Goal: Transaction & Acquisition: Purchase product/service

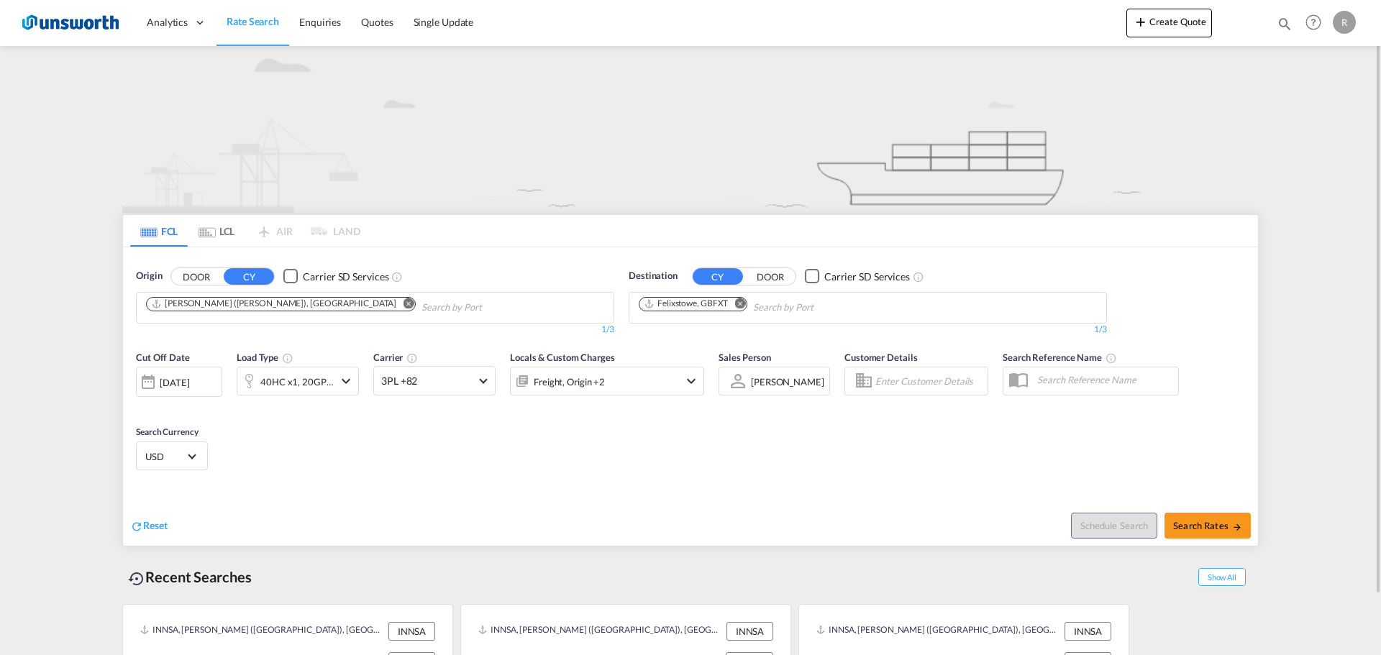
click at [403, 304] on md-icon "Remove" at bounding box center [408, 303] width 11 height 11
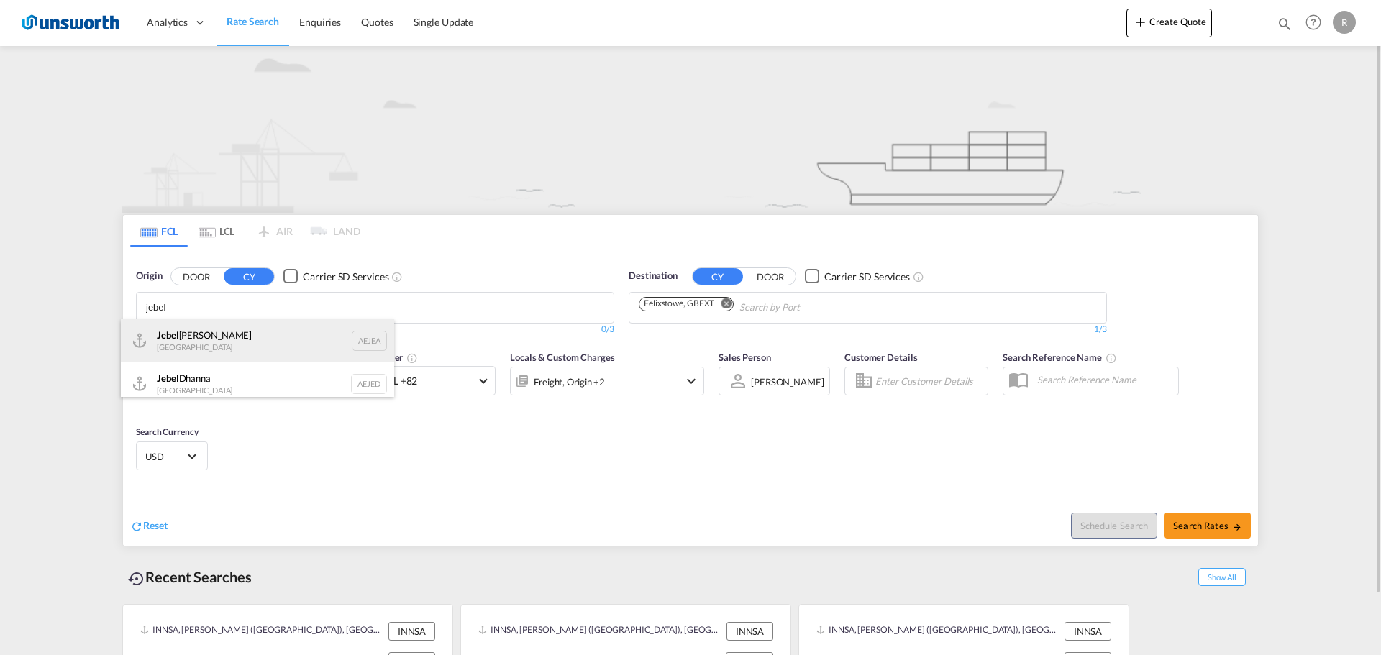
type input "jebel"
click at [243, 337] on div "[GEOGRAPHIC_DATA] AEJEA" at bounding box center [257, 340] width 273 height 43
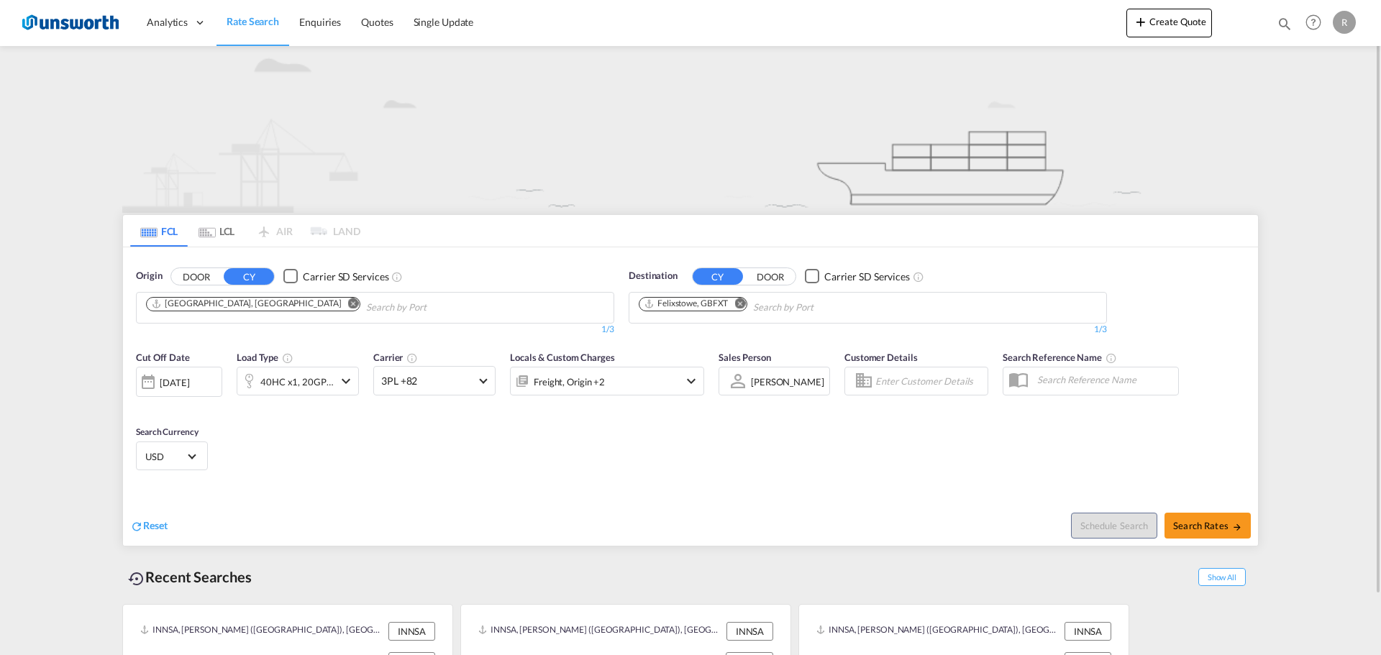
click at [200, 278] on button "DOOR" at bounding box center [196, 276] width 50 height 17
click at [213, 309] on body "Analytics Reports Dashboard Rate Search Enquiries Quotes" at bounding box center [690, 327] width 1381 height 655
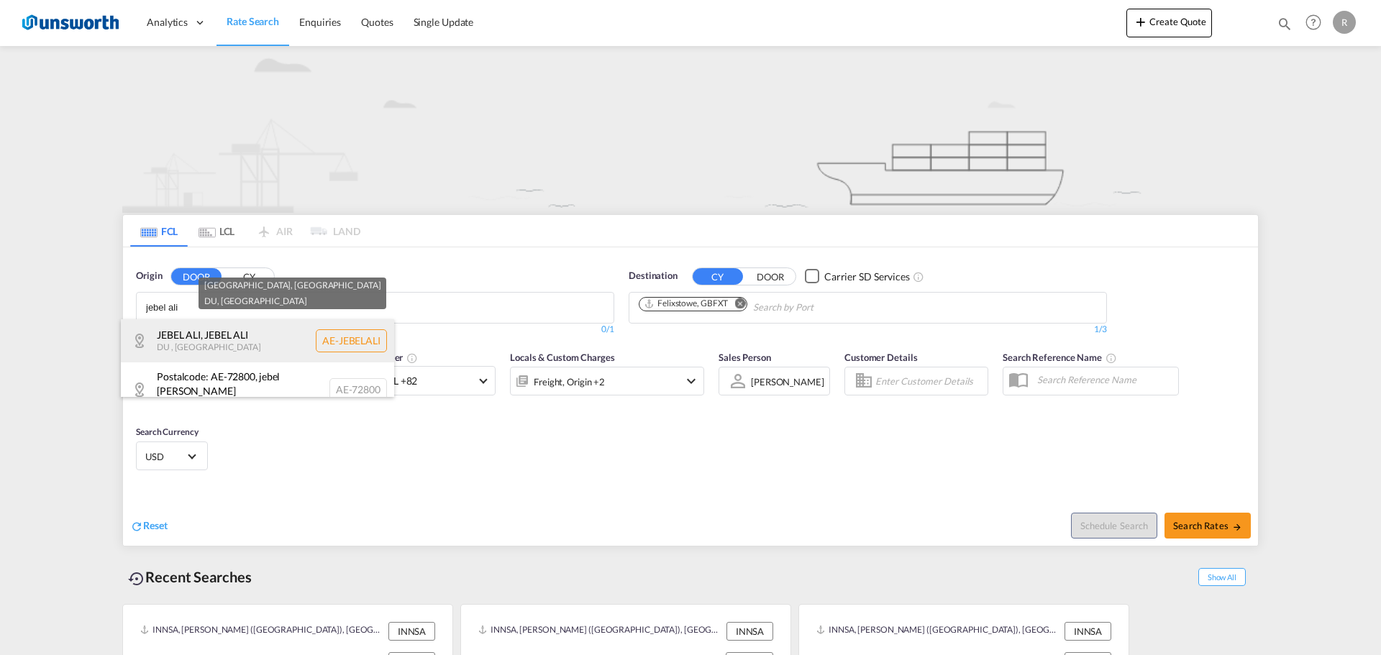
type input "jebel ali"
click at [208, 342] on div "[GEOGRAPHIC_DATA] , [GEOGRAPHIC_DATA] , [GEOGRAPHIC_DATA] AE-JEBELALI" at bounding box center [257, 340] width 273 height 43
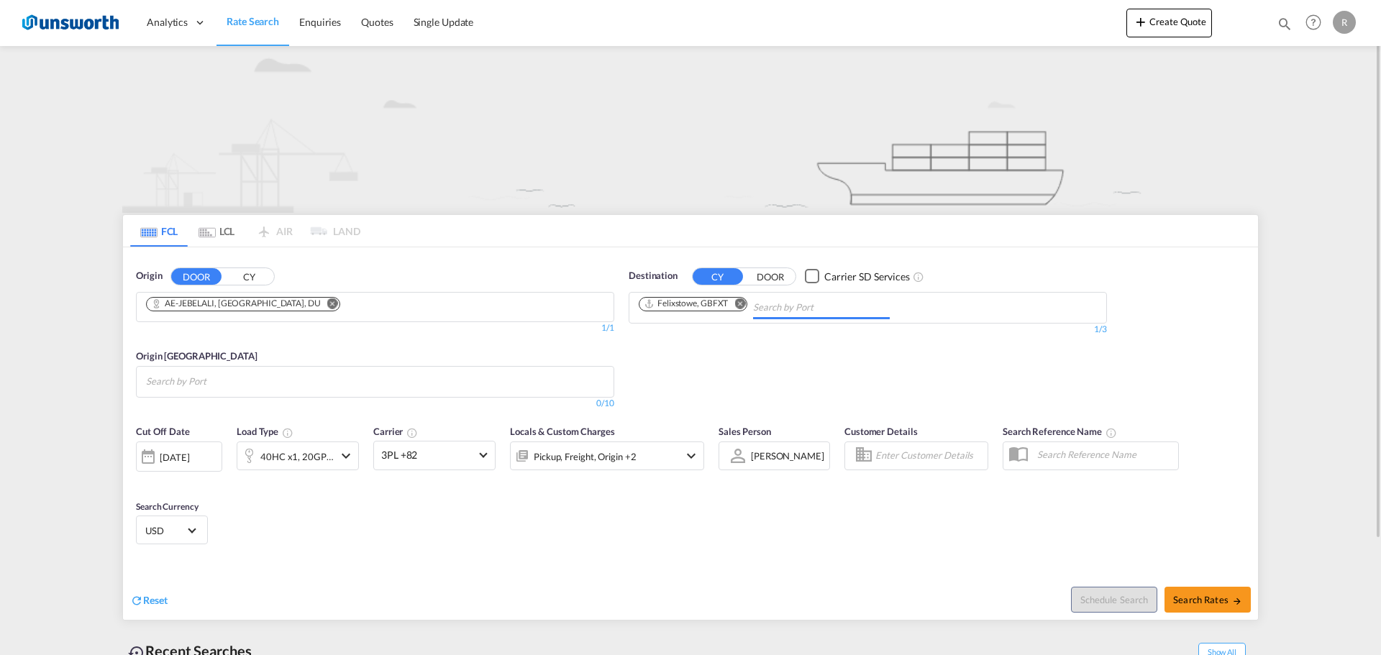
click at [777, 309] on input "Chips input." at bounding box center [821, 307] width 137 height 23
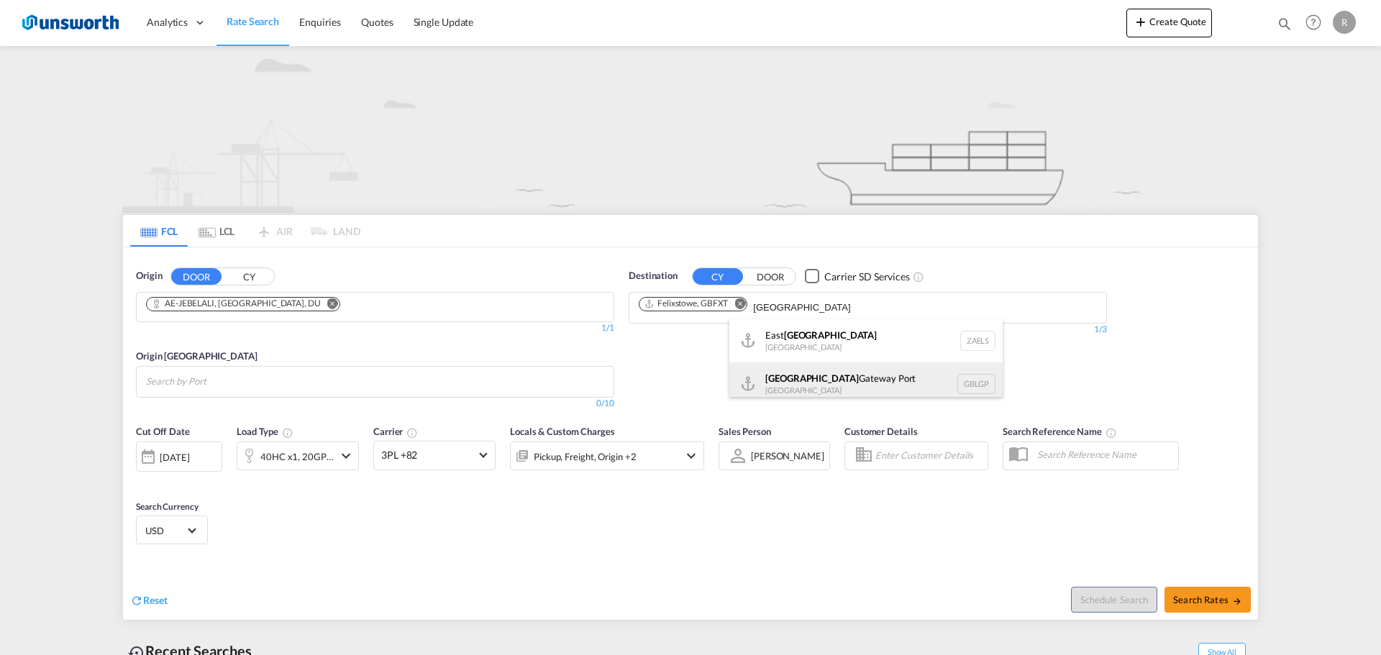
type input "[GEOGRAPHIC_DATA]"
click at [806, 381] on div "[GEOGRAPHIC_DATA] [GEOGRAPHIC_DATA] GBLGP" at bounding box center [865, 384] width 273 height 43
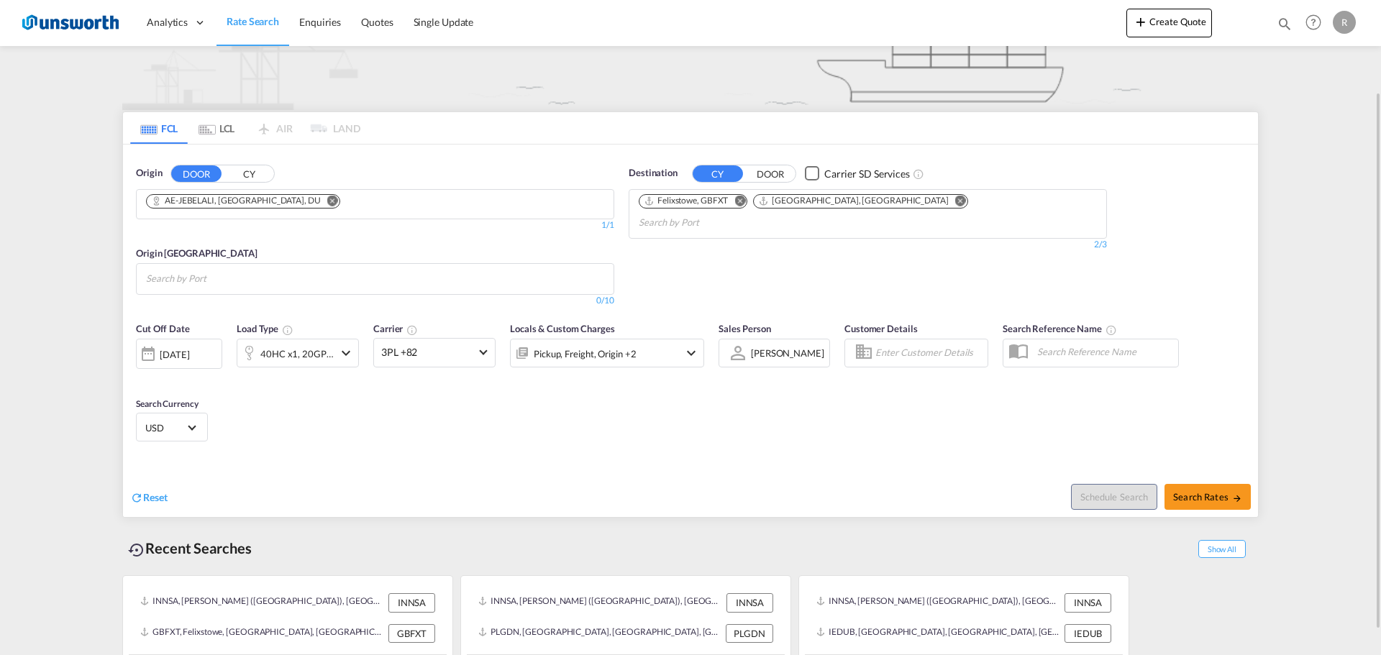
scroll to position [110, 0]
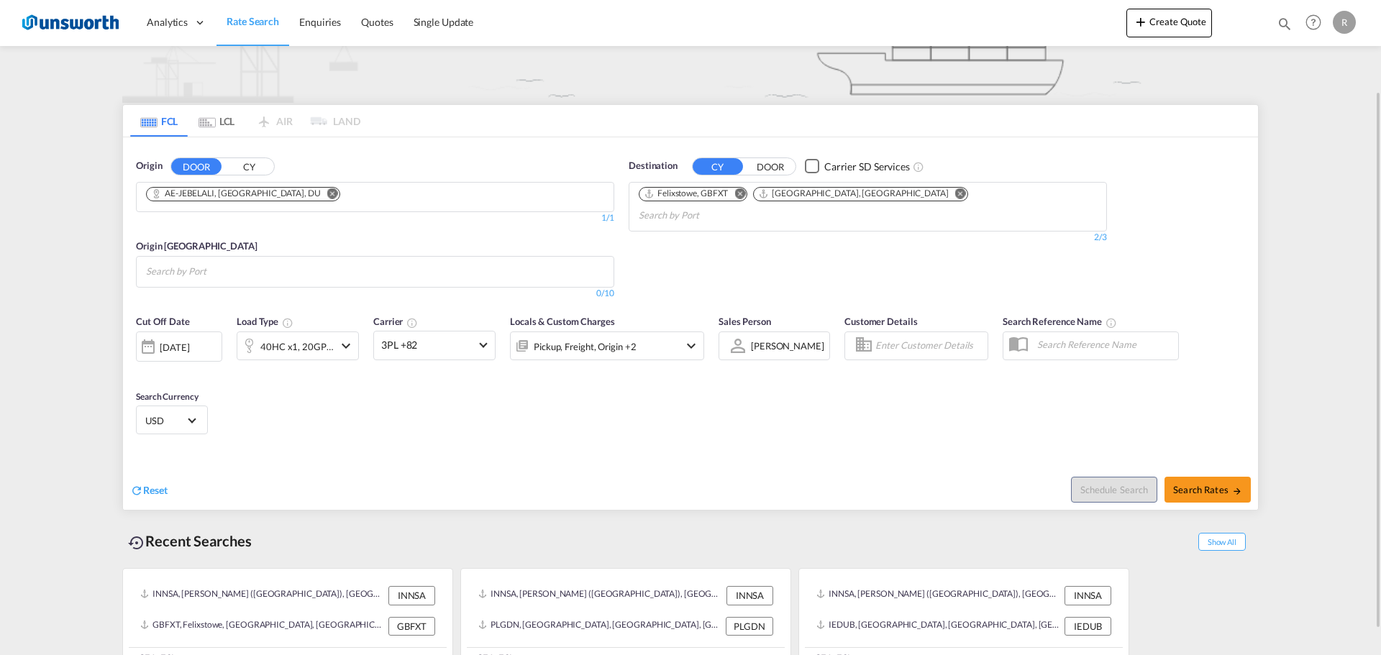
click at [344, 346] on md-icon "icon-chevron-down" at bounding box center [345, 345] width 17 height 17
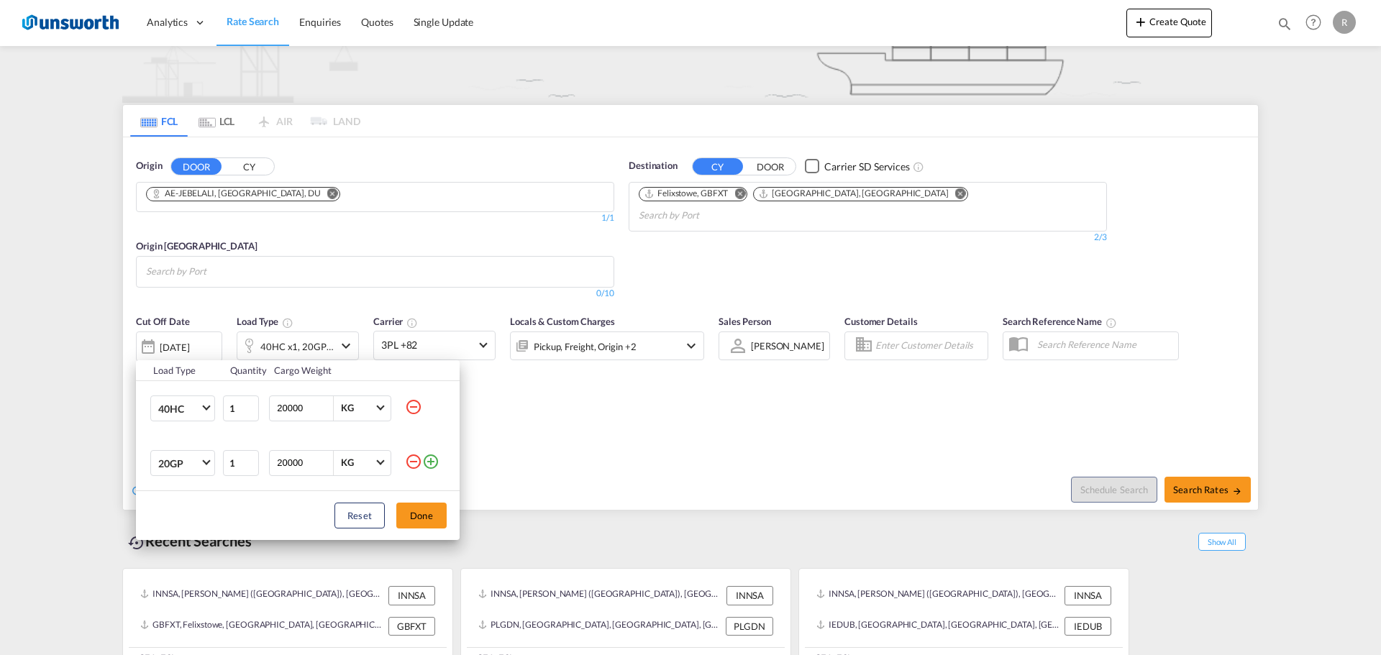
click at [414, 411] on md-icon "icon-minus-circle-outline" at bounding box center [413, 407] width 17 height 17
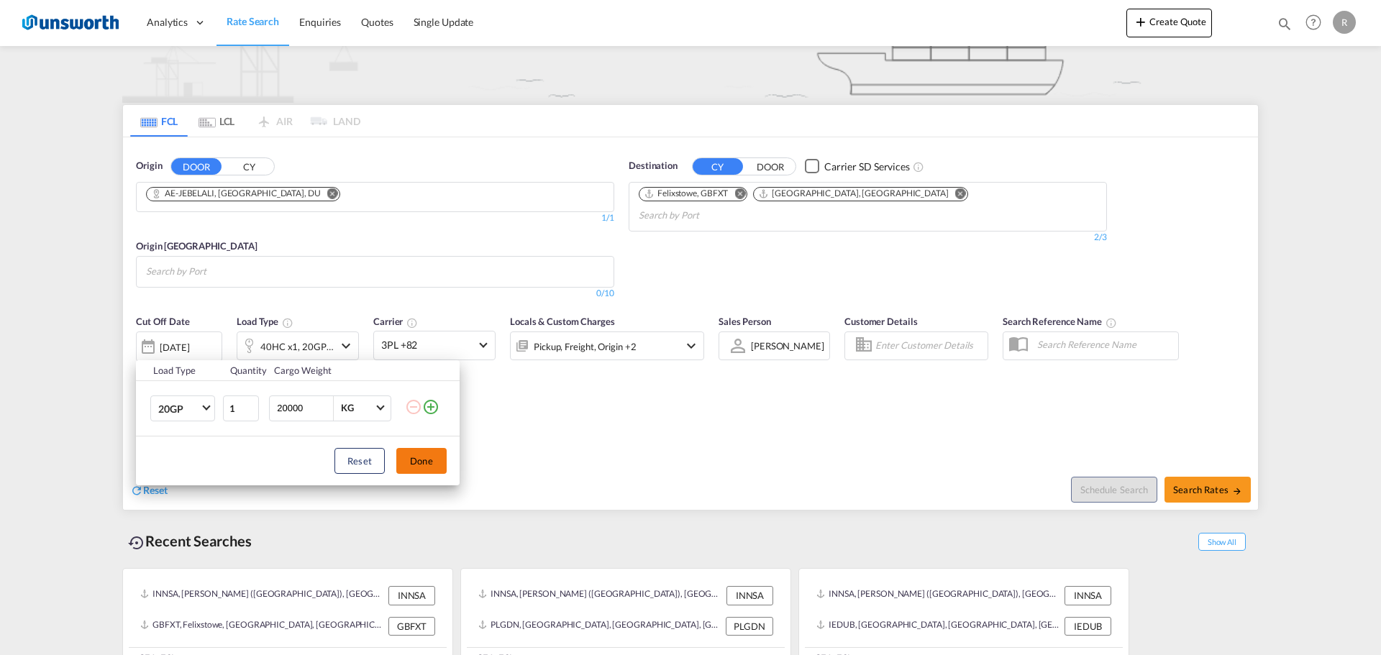
click at [428, 466] on button "Done" at bounding box center [421, 461] width 50 height 26
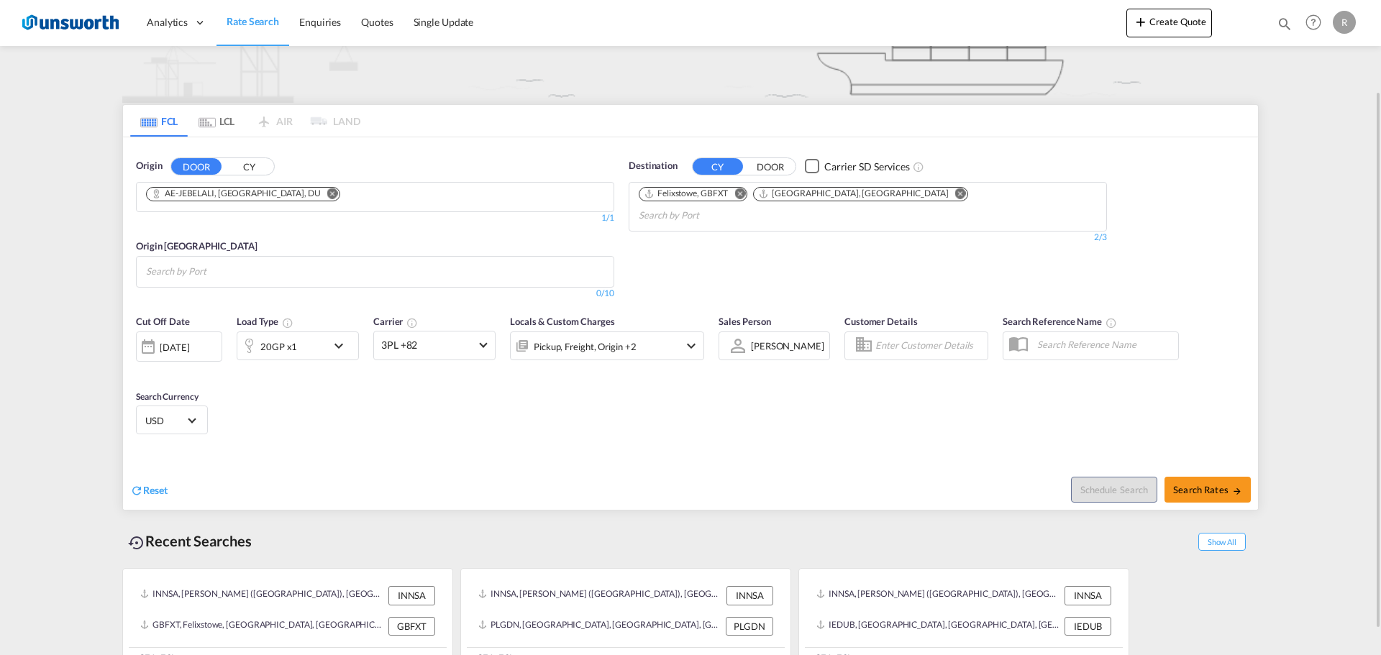
click at [186, 347] on div "[DATE]" at bounding box center [174, 347] width 29 height 13
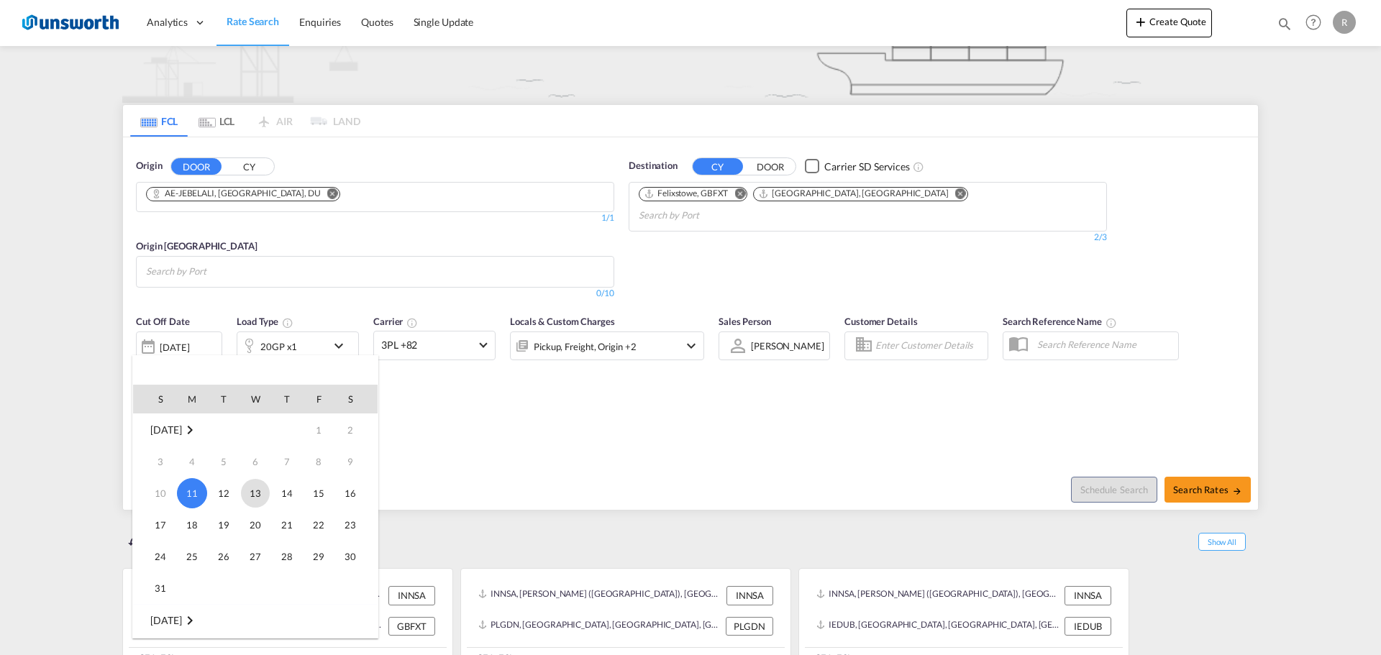
click at [265, 494] on span "13" at bounding box center [255, 493] width 29 height 29
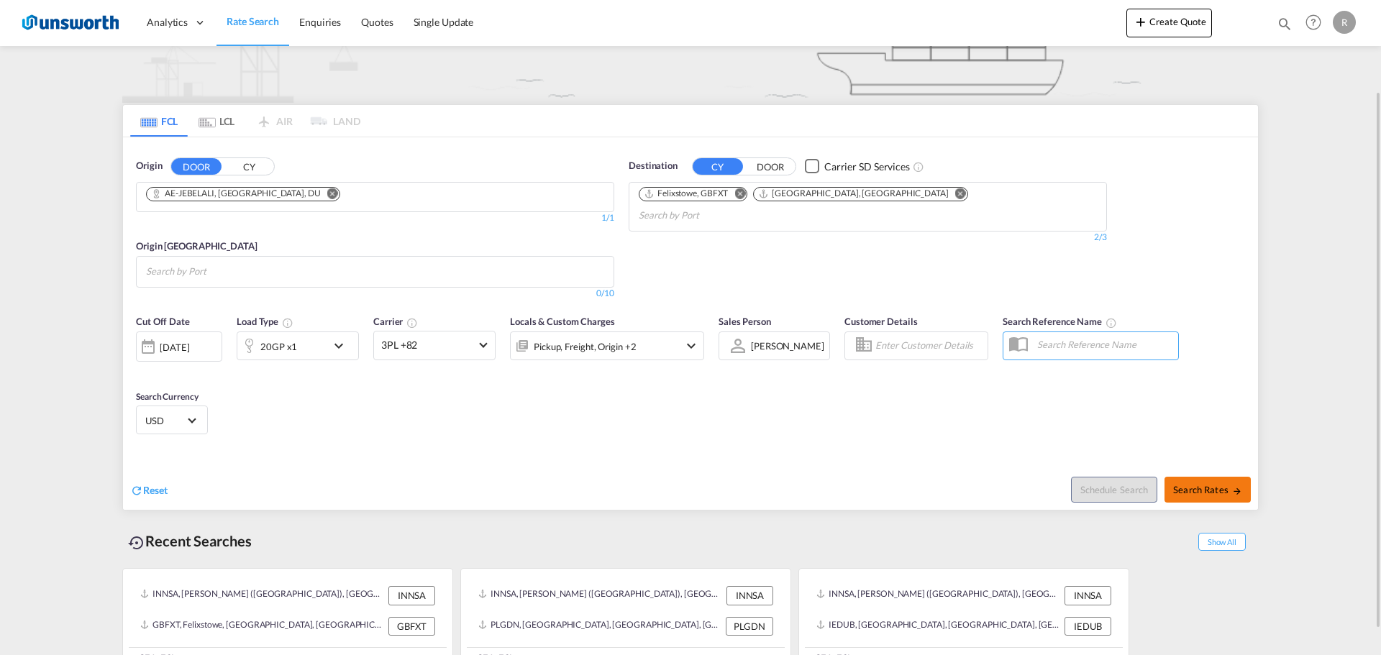
click at [1203, 488] on span "Search Rates" at bounding box center [1207, 490] width 69 height 12
type input "JEBEL ALI to GBFXT,GBLGP / [DATE]"
click at [458, 276] on md-chips at bounding box center [375, 272] width 477 height 30
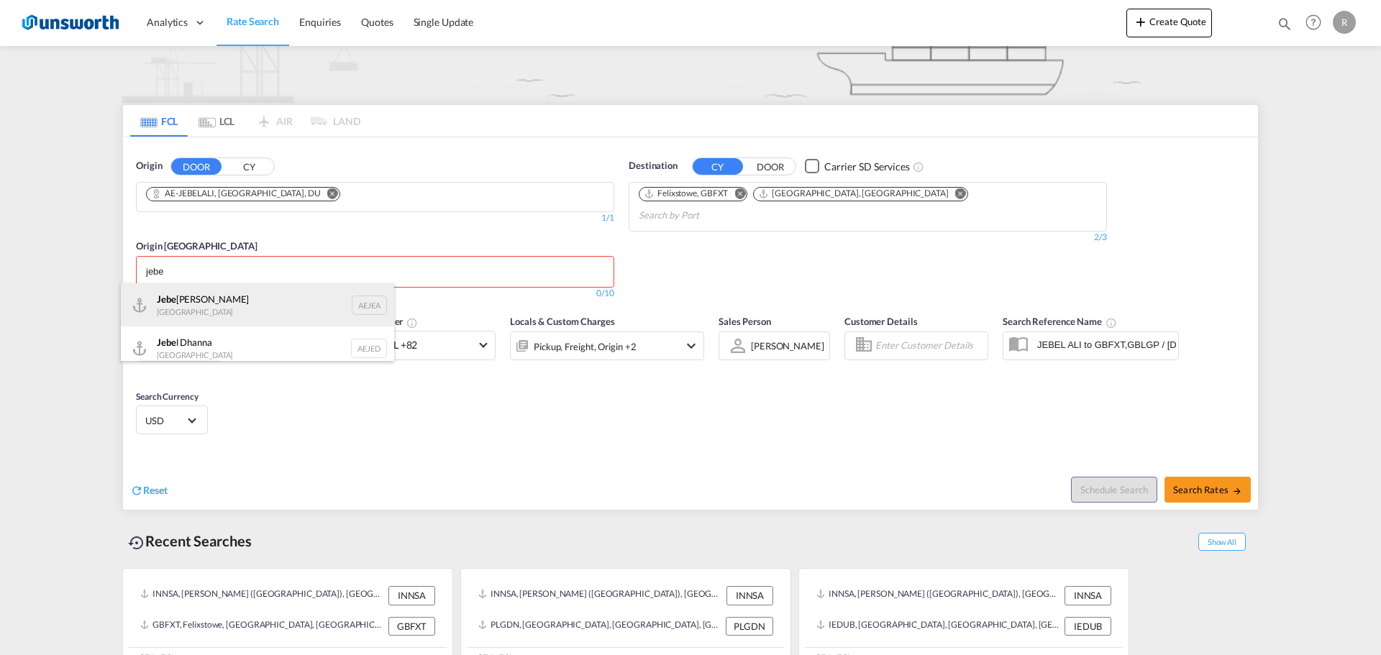
type input "jebe"
click at [290, 298] on div "Jebe l Ali [GEOGRAPHIC_DATA] [GEOGRAPHIC_DATA]" at bounding box center [257, 304] width 273 height 43
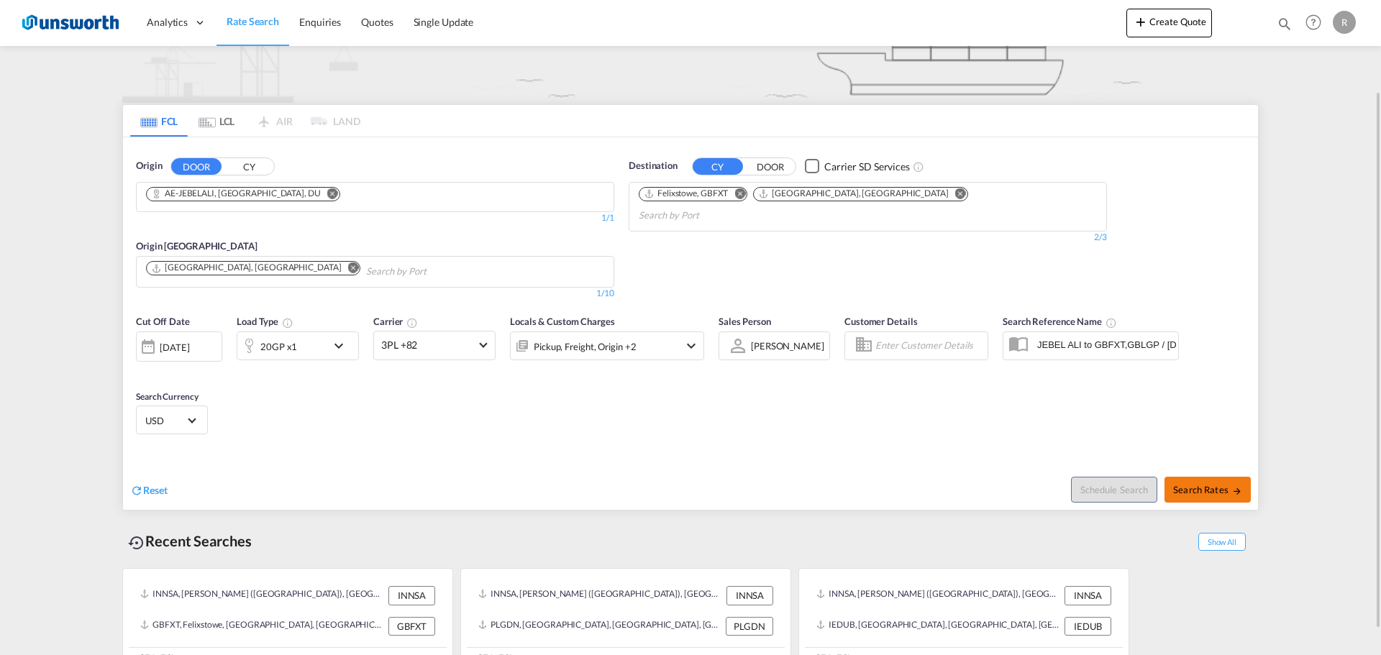
click at [1203, 482] on button "Search Rates" at bounding box center [1208, 490] width 86 height 26
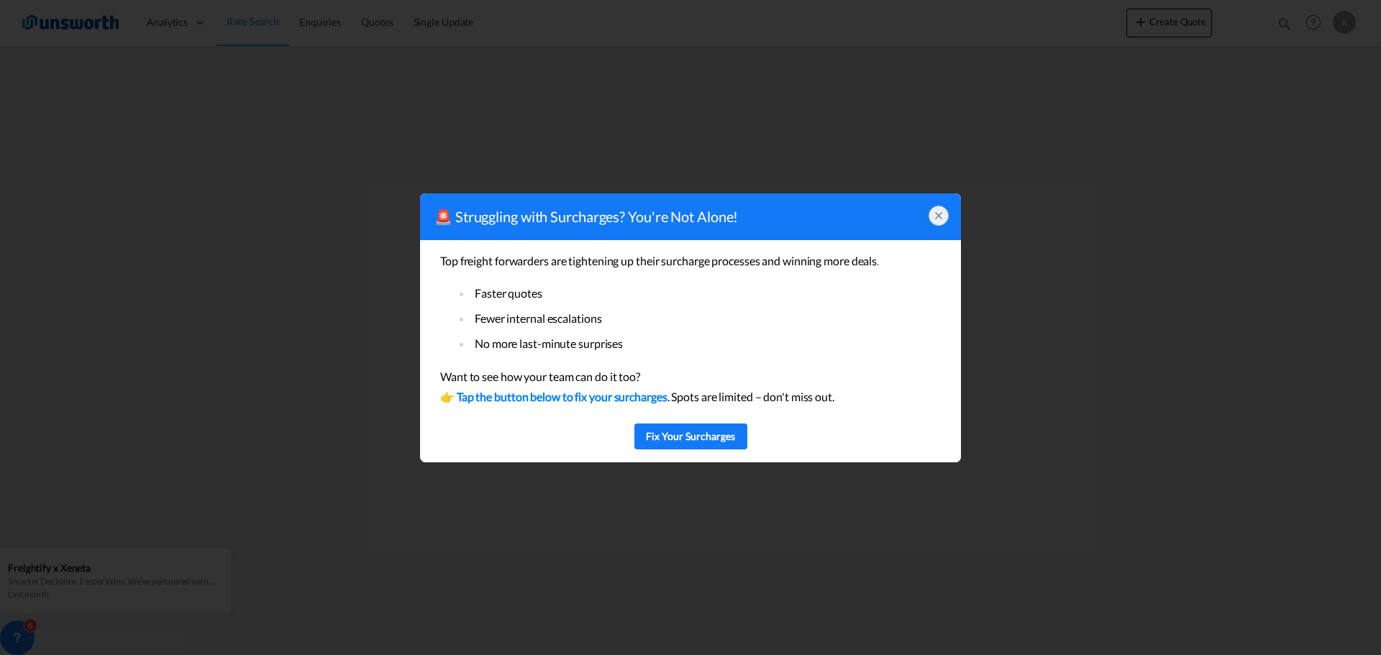
click at [939, 219] on icon at bounding box center [939, 216] width 12 height 12
